Goal: Navigation & Orientation: Understand site structure

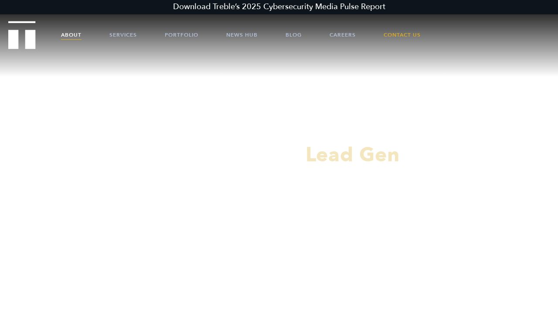
click at [68, 36] on link "About" at bounding box center [71, 35] width 20 height 26
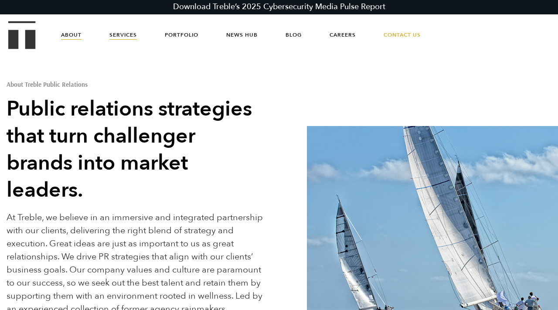
click at [129, 34] on link "Services" at bounding box center [122, 35] width 27 height 26
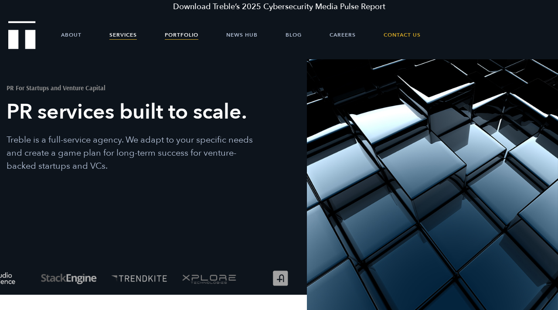
click at [177, 39] on link "Portfolio" at bounding box center [182, 35] width 34 height 26
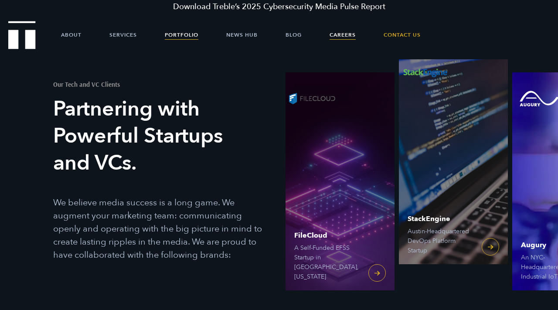
click at [355, 35] on link "Careers" at bounding box center [342, 35] width 26 height 26
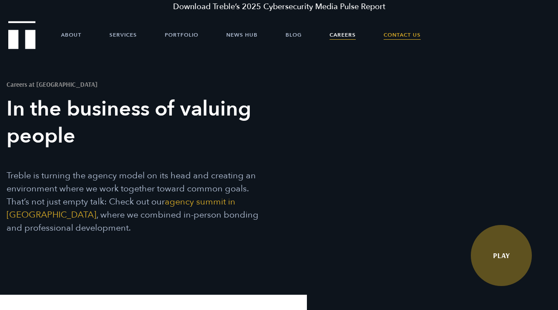
click at [402, 33] on link "Contact Us" at bounding box center [401, 35] width 37 height 26
